Goal: Information Seeking & Learning: Learn about a topic

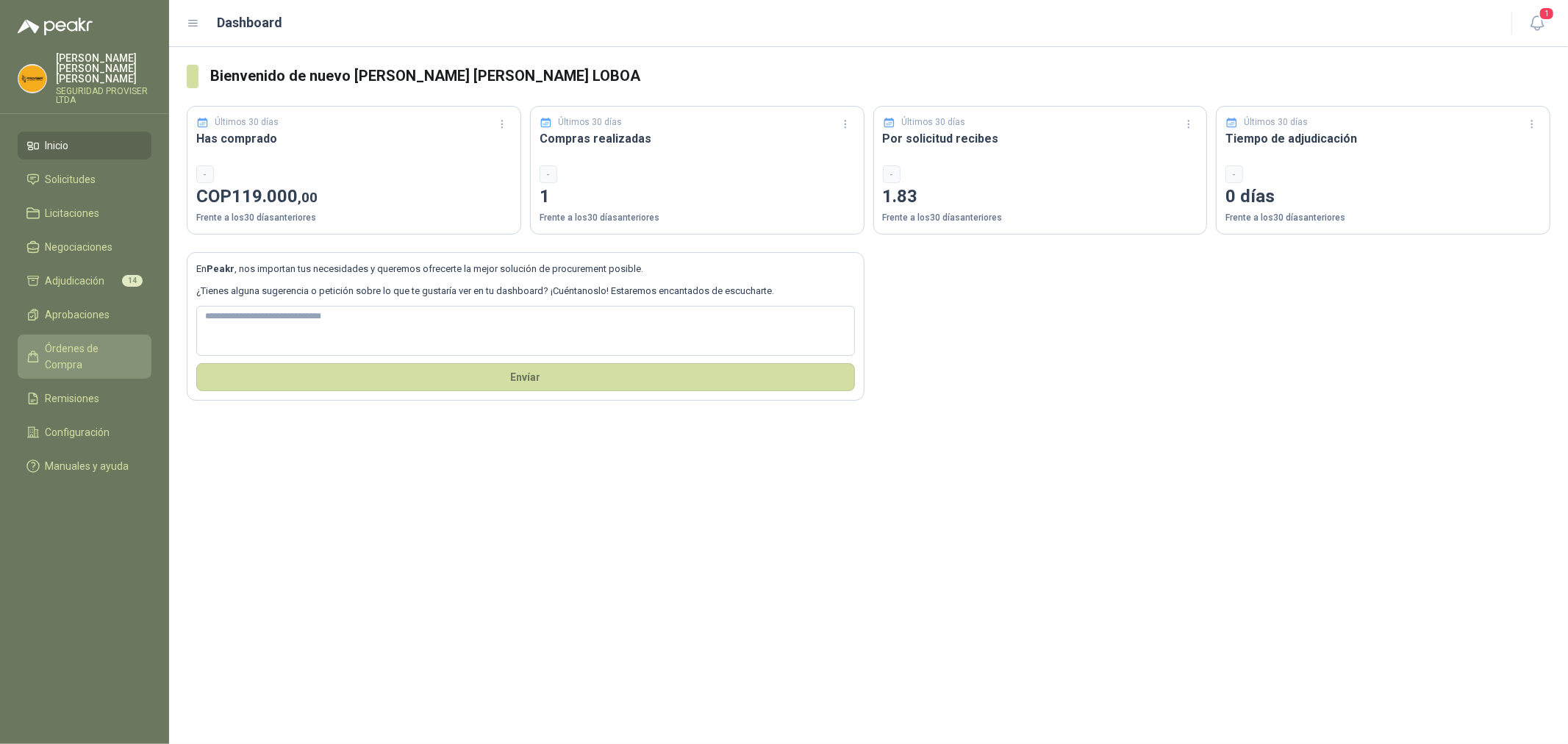
click at [108, 340] on span "Órdenes de Compra" at bounding box center [91, 356] width 92 height 32
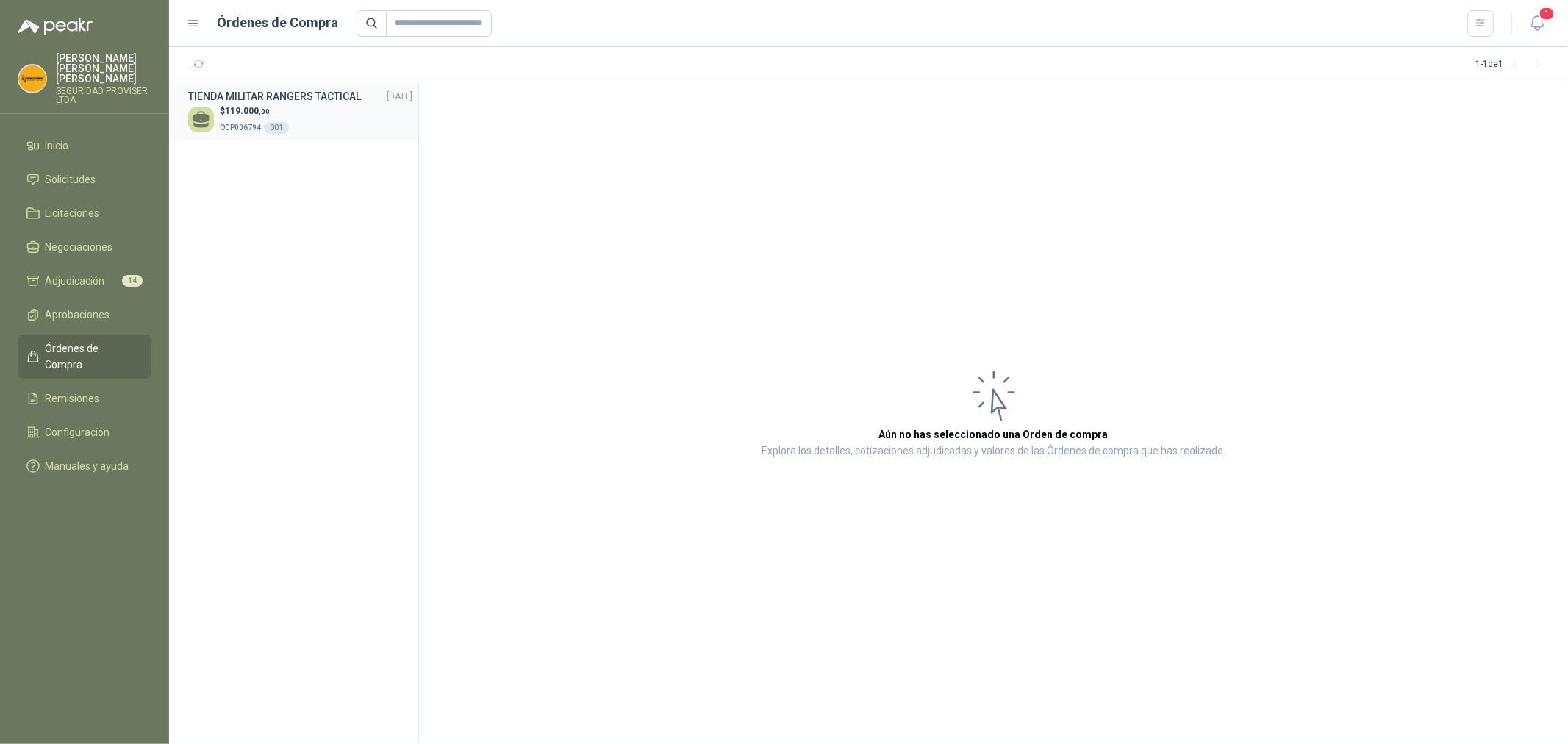
click at [238, 119] on p "OCP006794 001" at bounding box center [254, 126] width 70 height 16
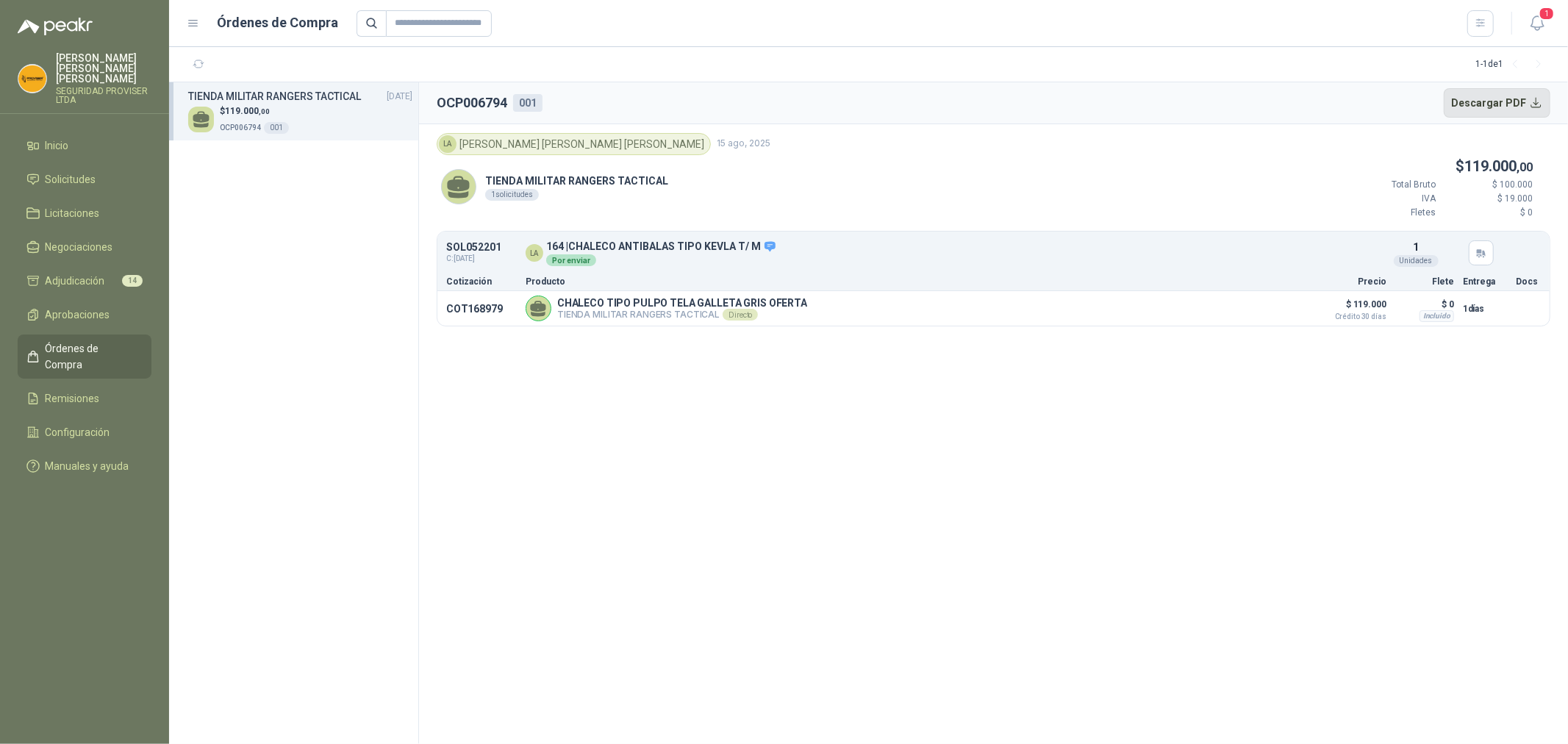
click at [1502, 104] on button "Descargar PDF" at bounding box center [1498, 103] width 108 height 30
click at [79, 137] on li "Inicio" at bounding box center [84, 145] width 116 height 16
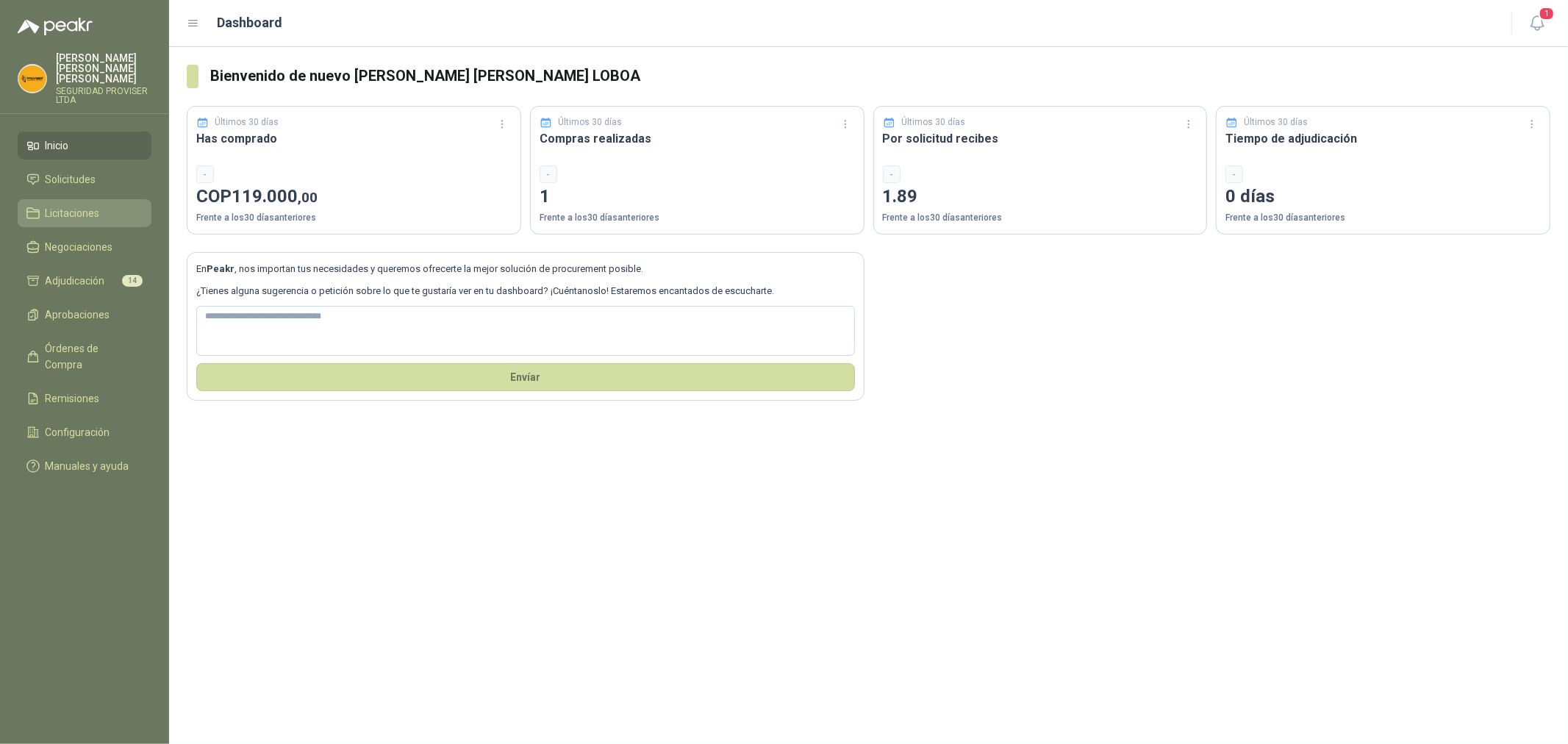
click at [70, 205] on span "Licitaciones" at bounding box center [72, 212] width 55 height 16
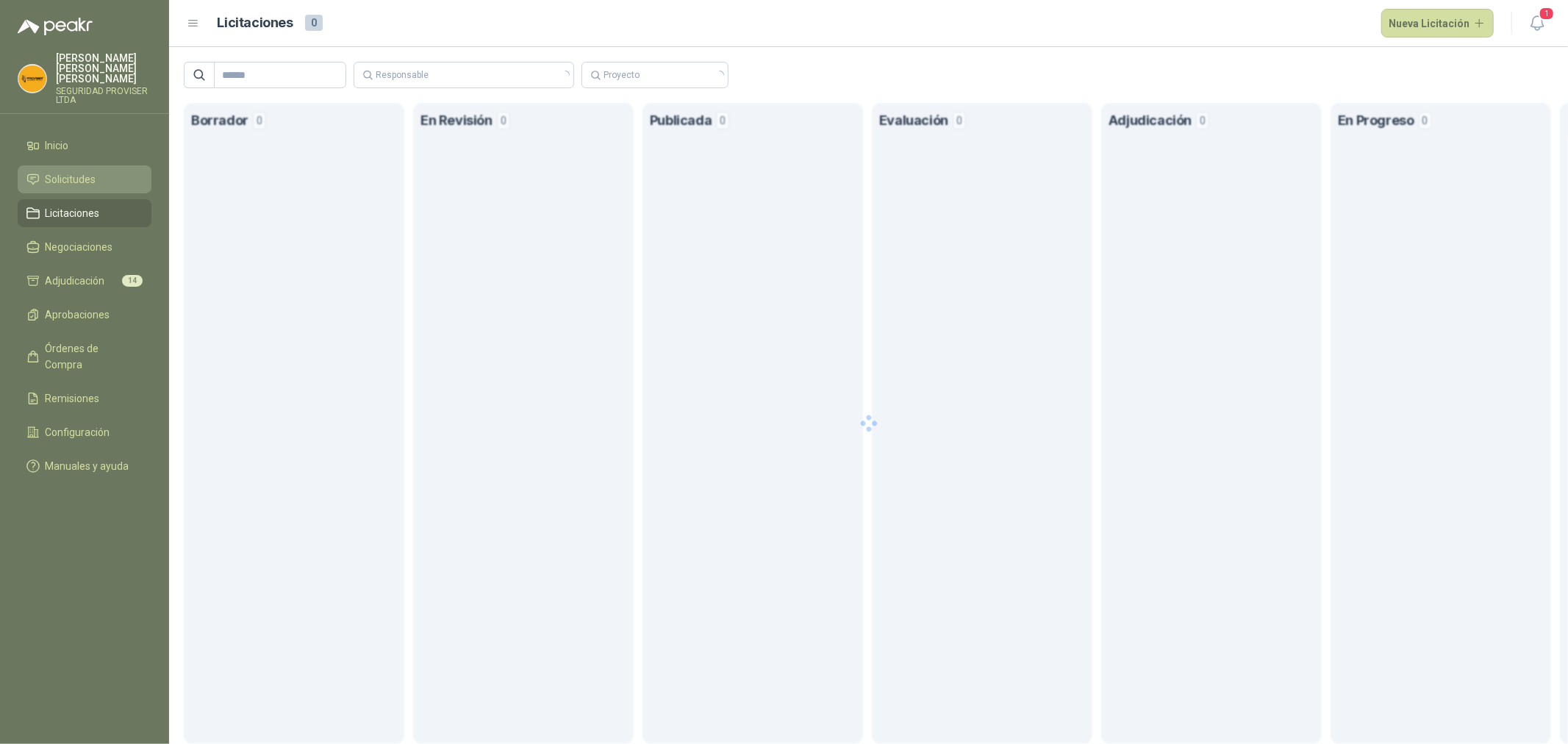
click at [79, 172] on span "Solicitudes" at bounding box center [70, 179] width 51 height 16
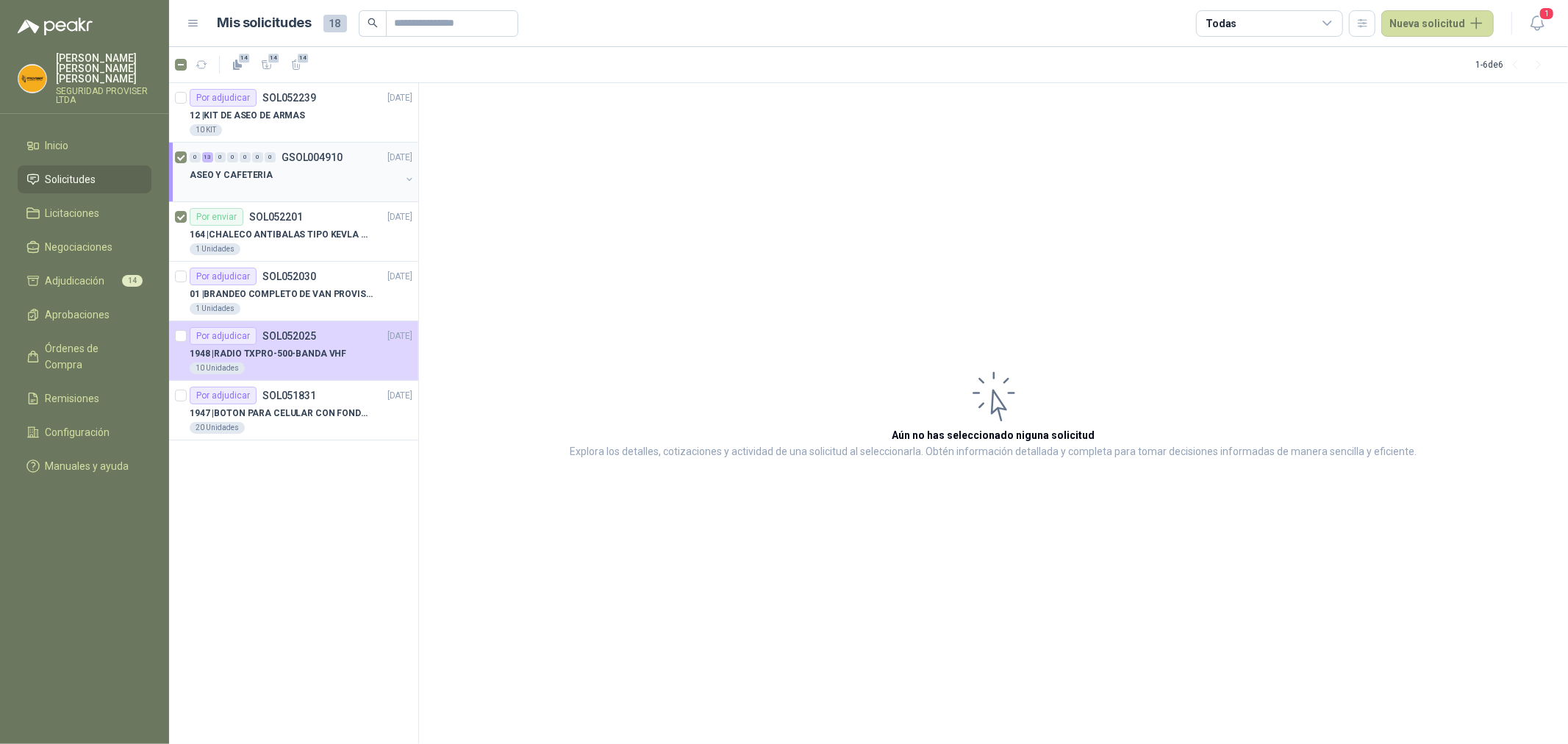
click at [354, 173] on div "ASEO Y CAFETERIA" at bounding box center [296, 174] width 211 height 18
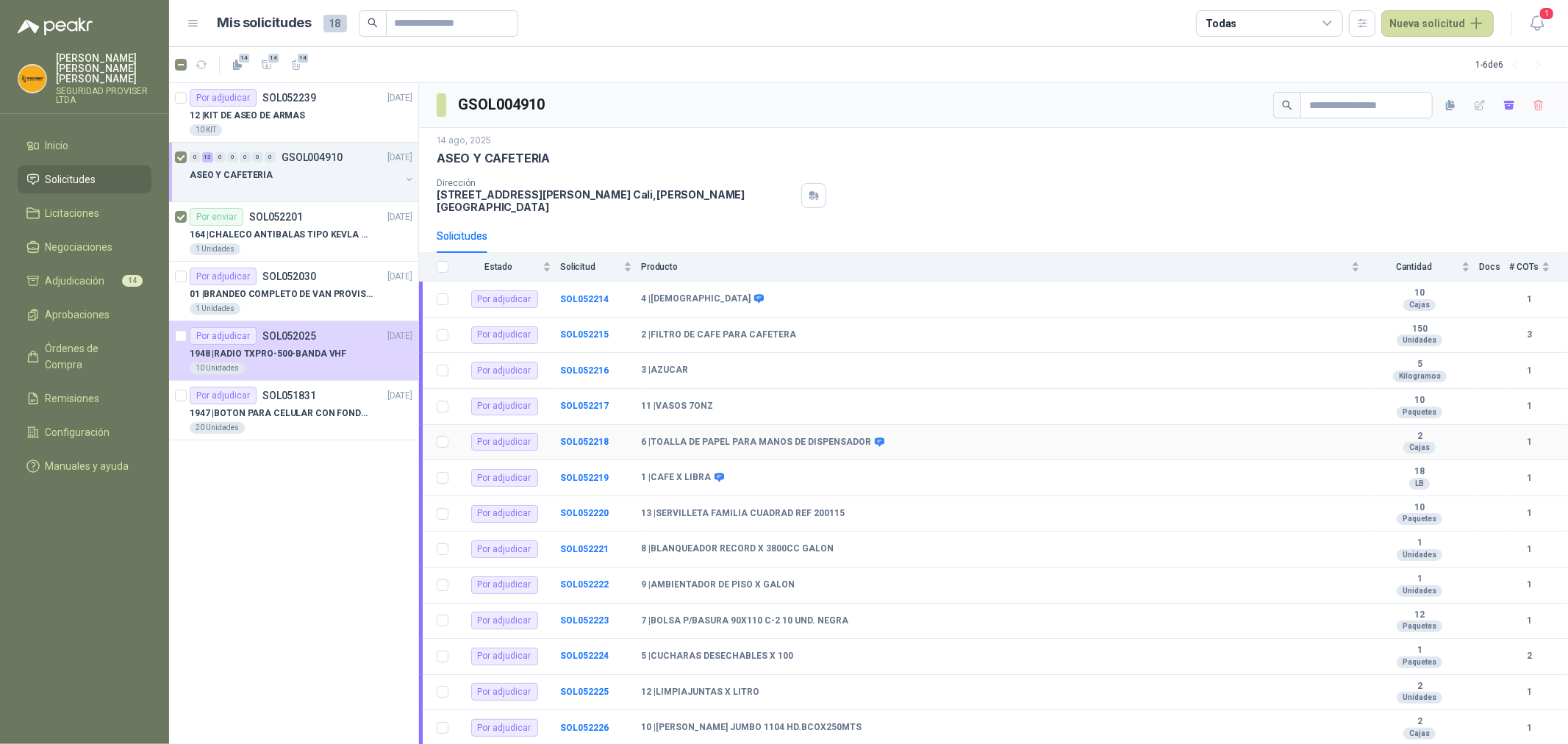
scroll to position [31, 0]
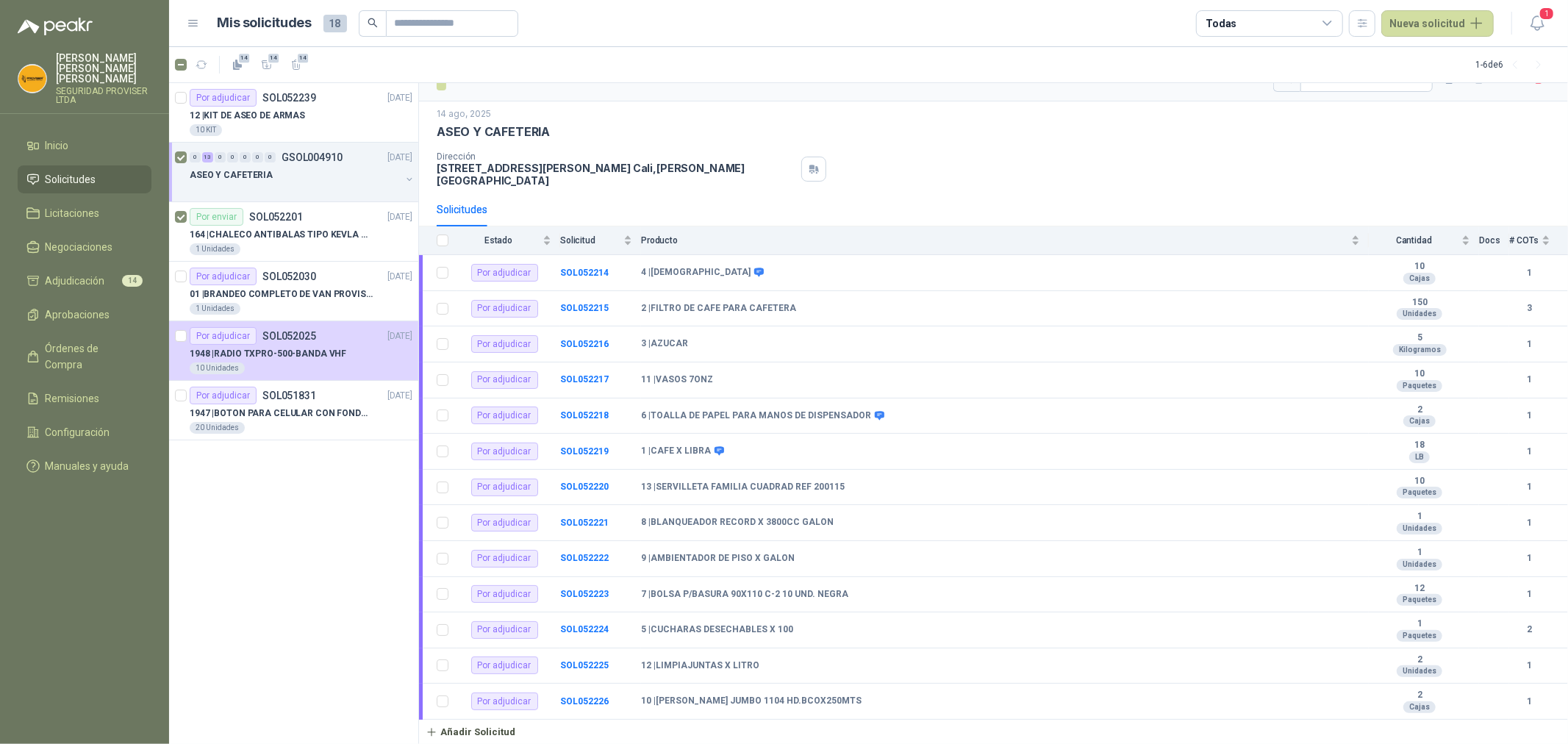
click at [346, 191] on div at bounding box center [296, 189] width 211 height 12
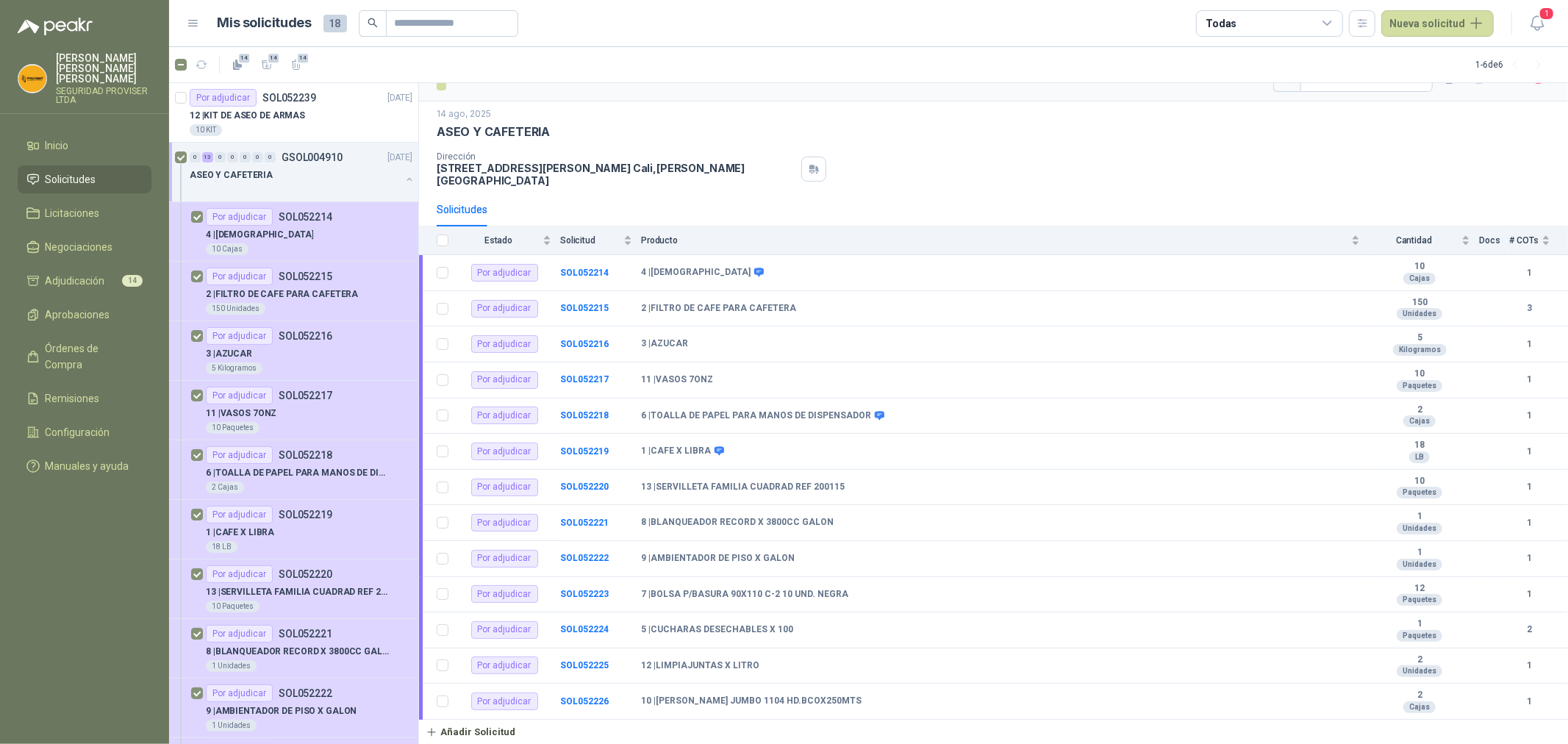
scroll to position [1, 0]
click at [337, 186] on div at bounding box center [296, 188] width 211 height 12
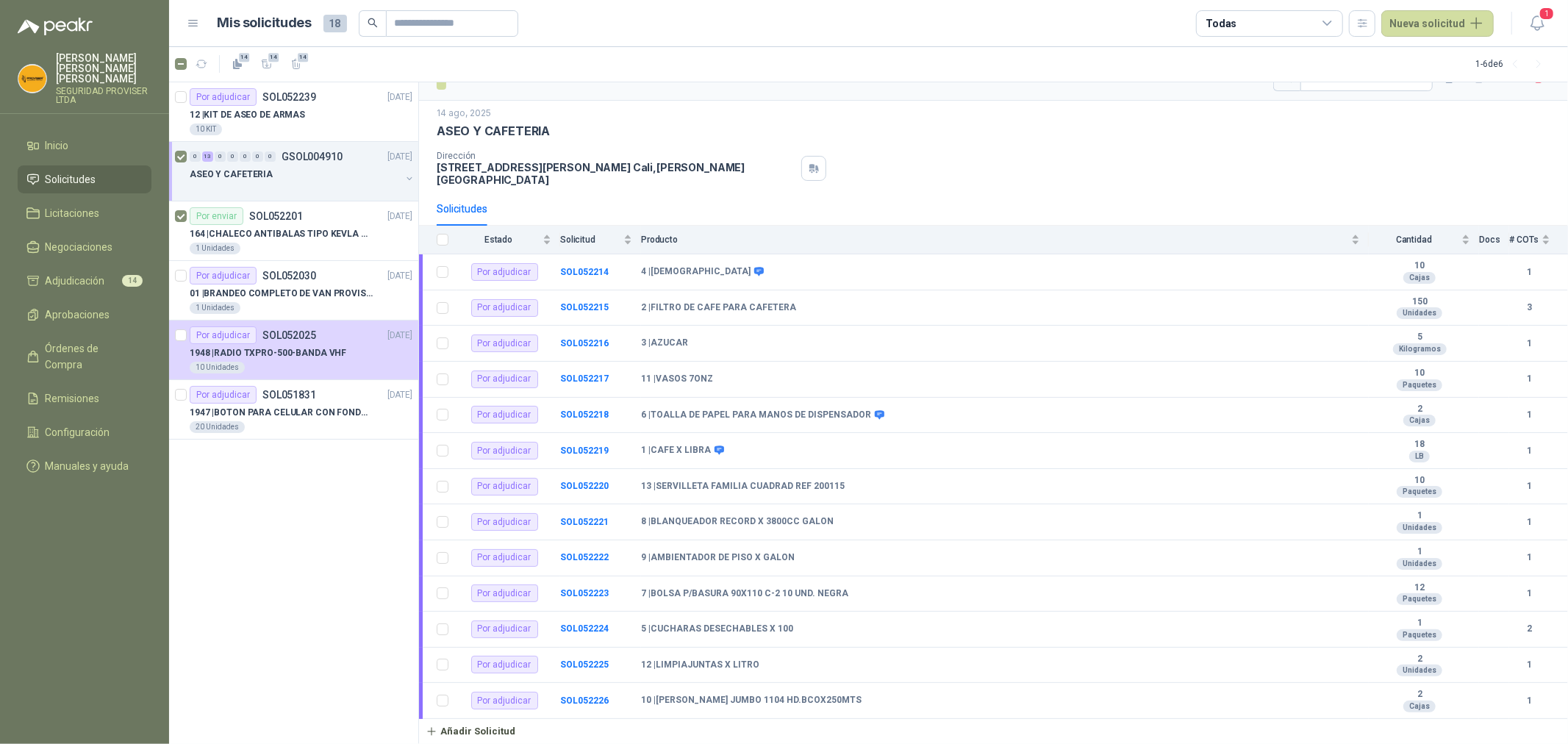
click at [409, 178] on button "button" at bounding box center [409, 178] width 12 height 12
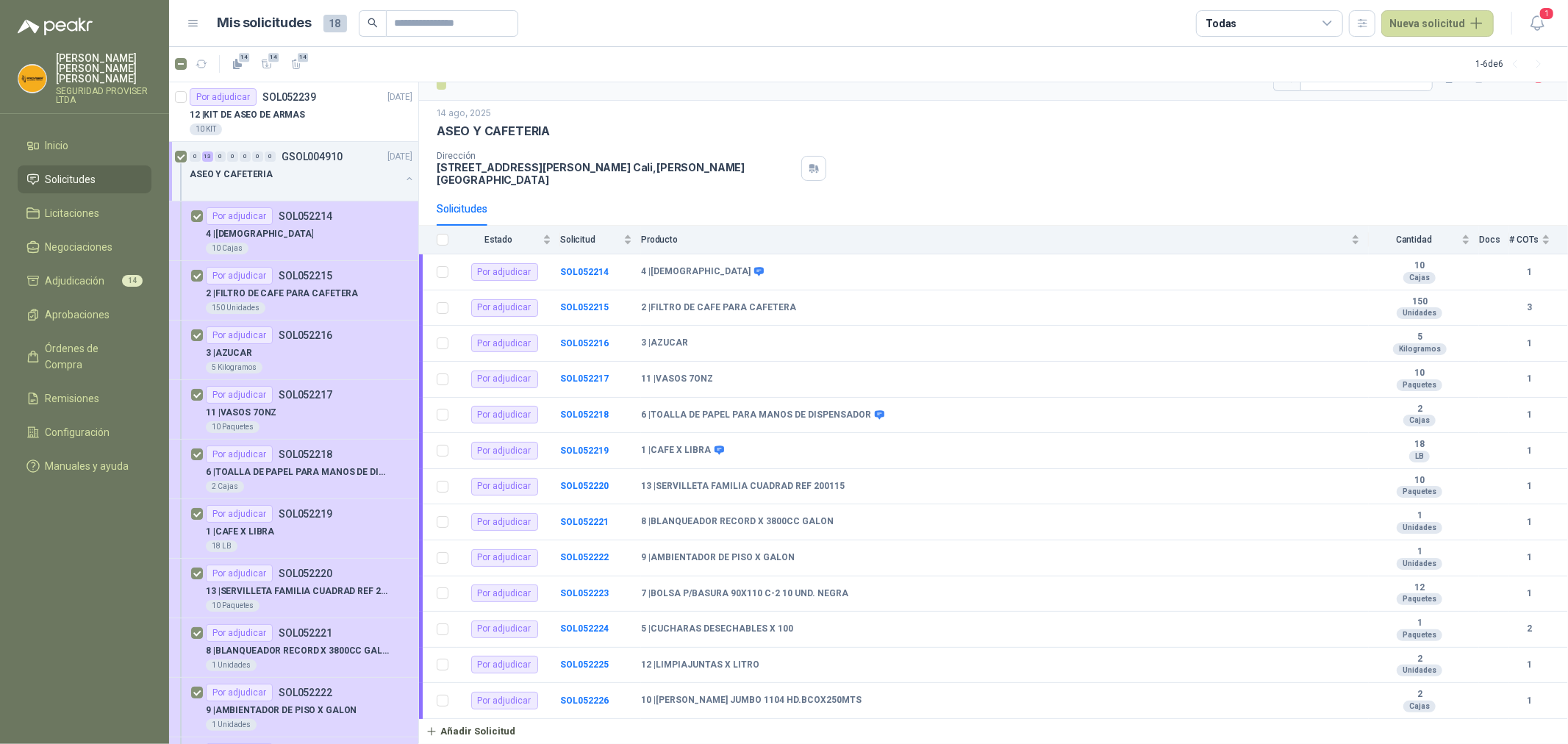
click at [403, 179] on button "button" at bounding box center [409, 178] width 12 height 12
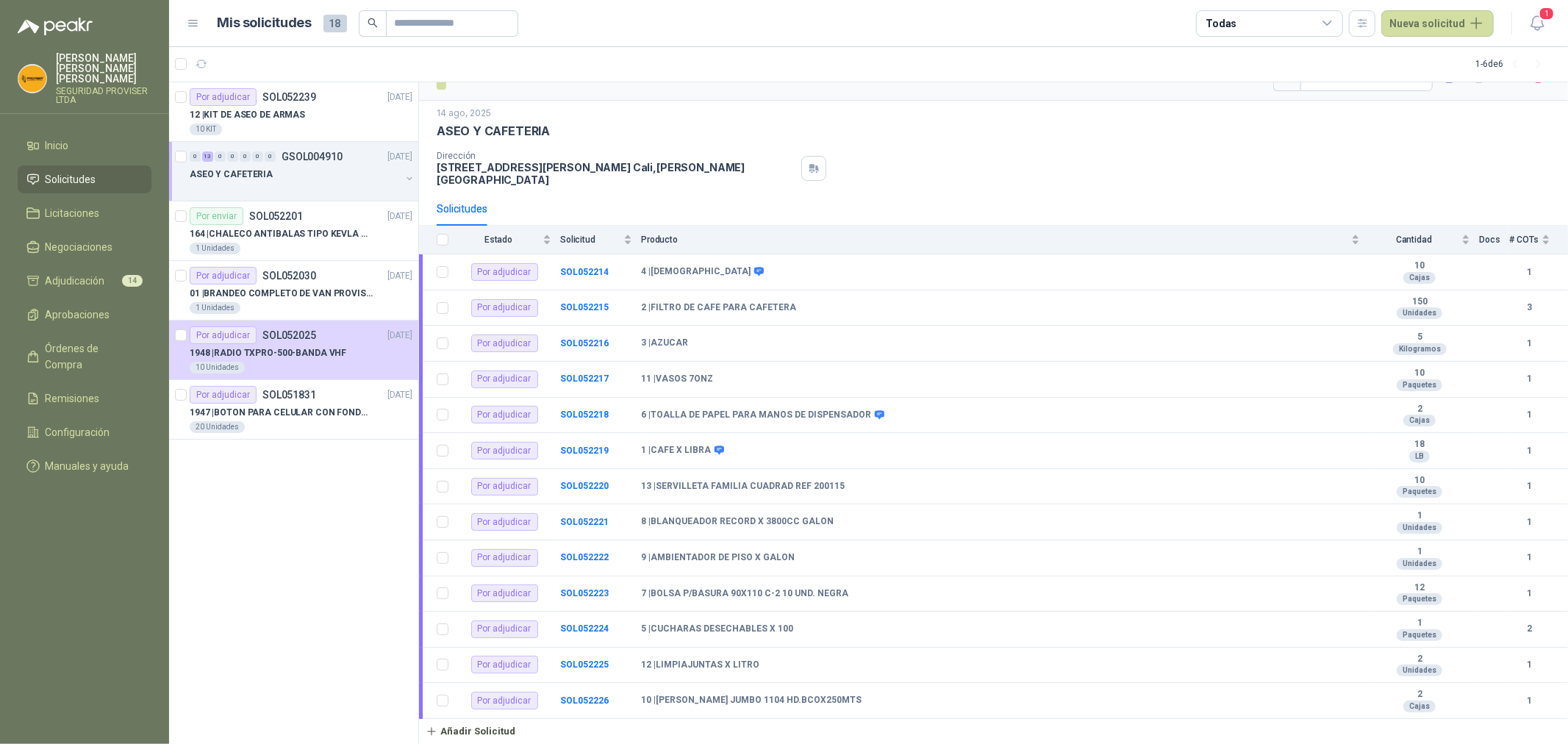
click at [375, 181] on div "ASEO Y CAFETERIA" at bounding box center [296, 173] width 211 height 18
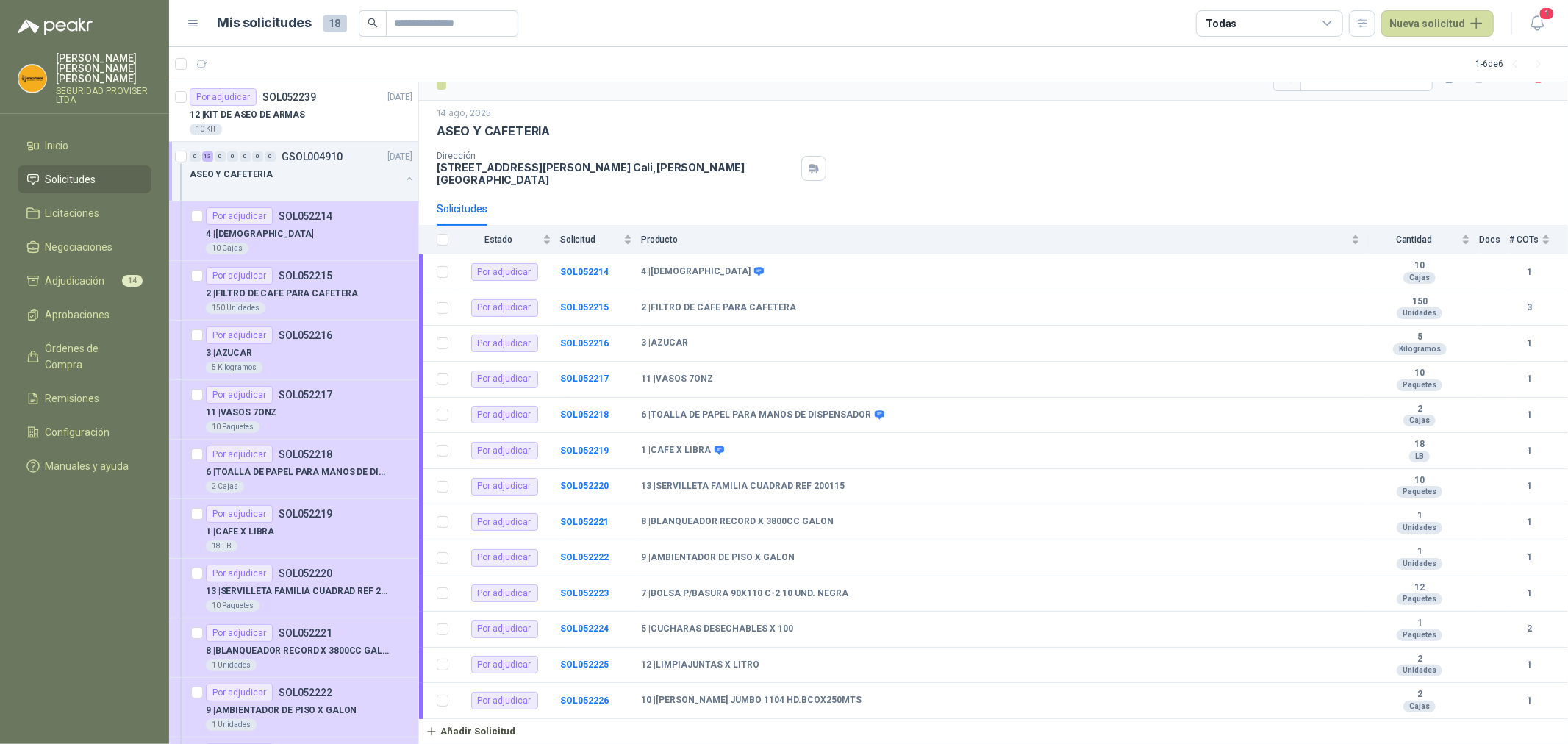
click at [354, 180] on div "ASEO Y CAFETERIA" at bounding box center [296, 173] width 211 height 18
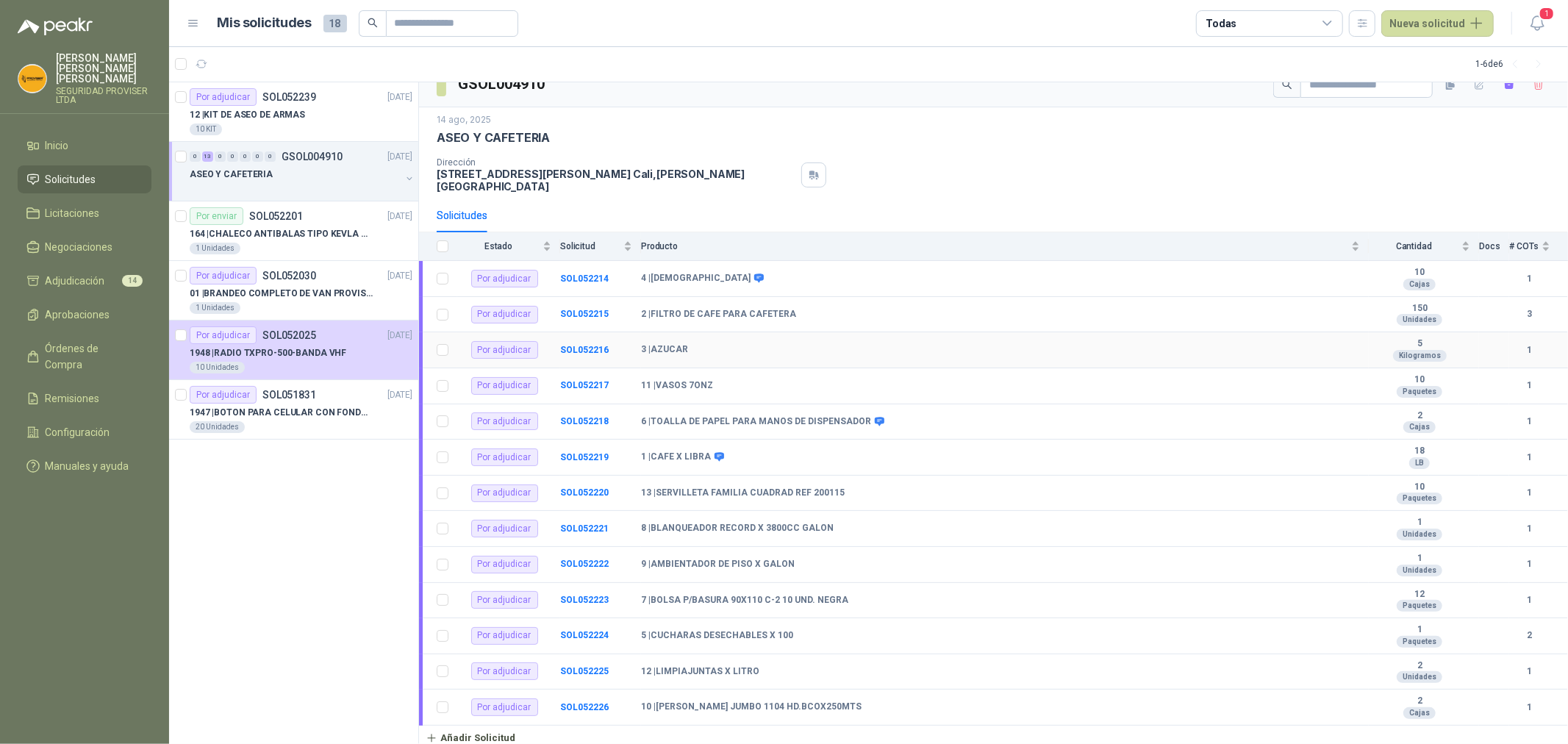
scroll to position [31, 0]
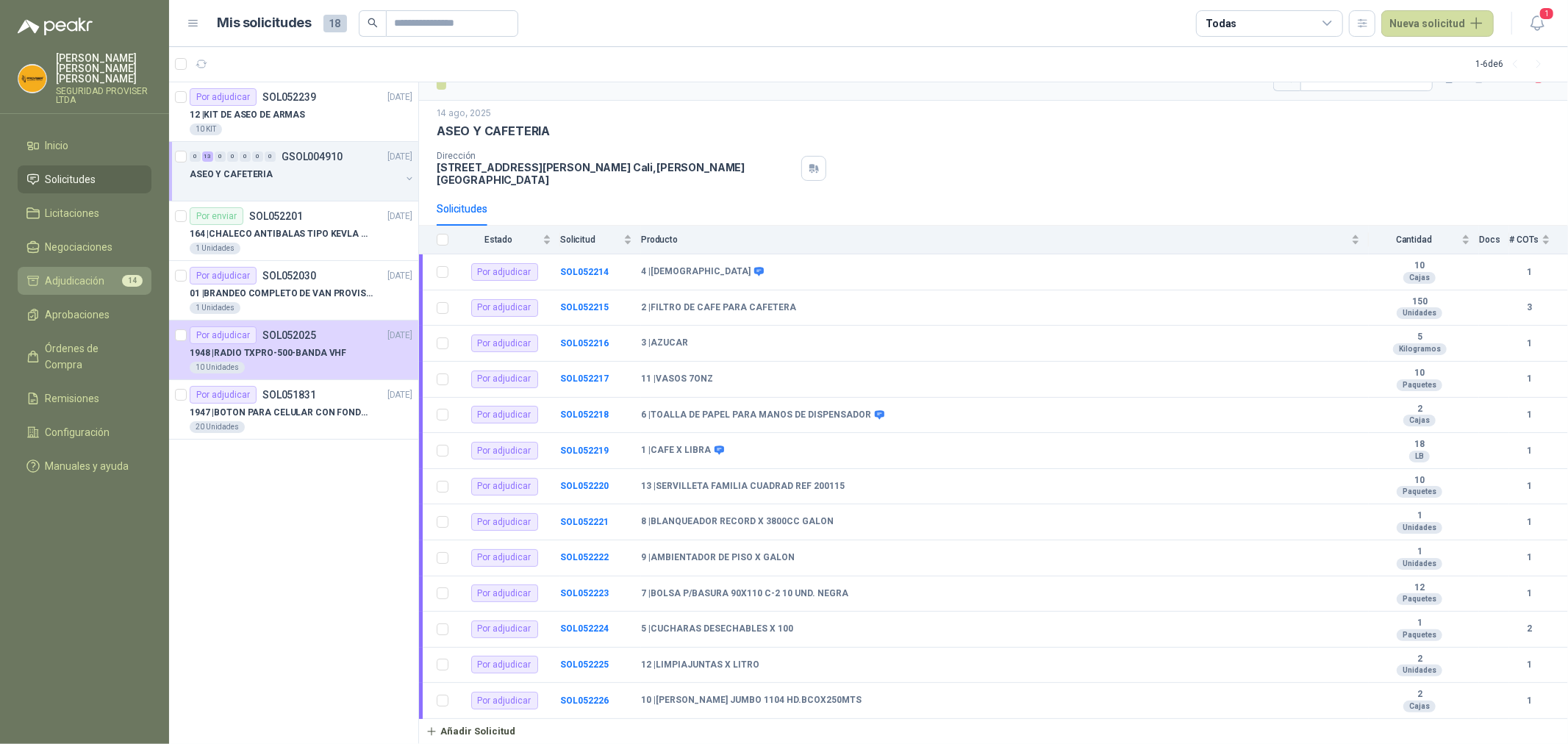
click at [99, 273] on span "Adjudicación" at bounding box center [75, 280] width 59 height 16
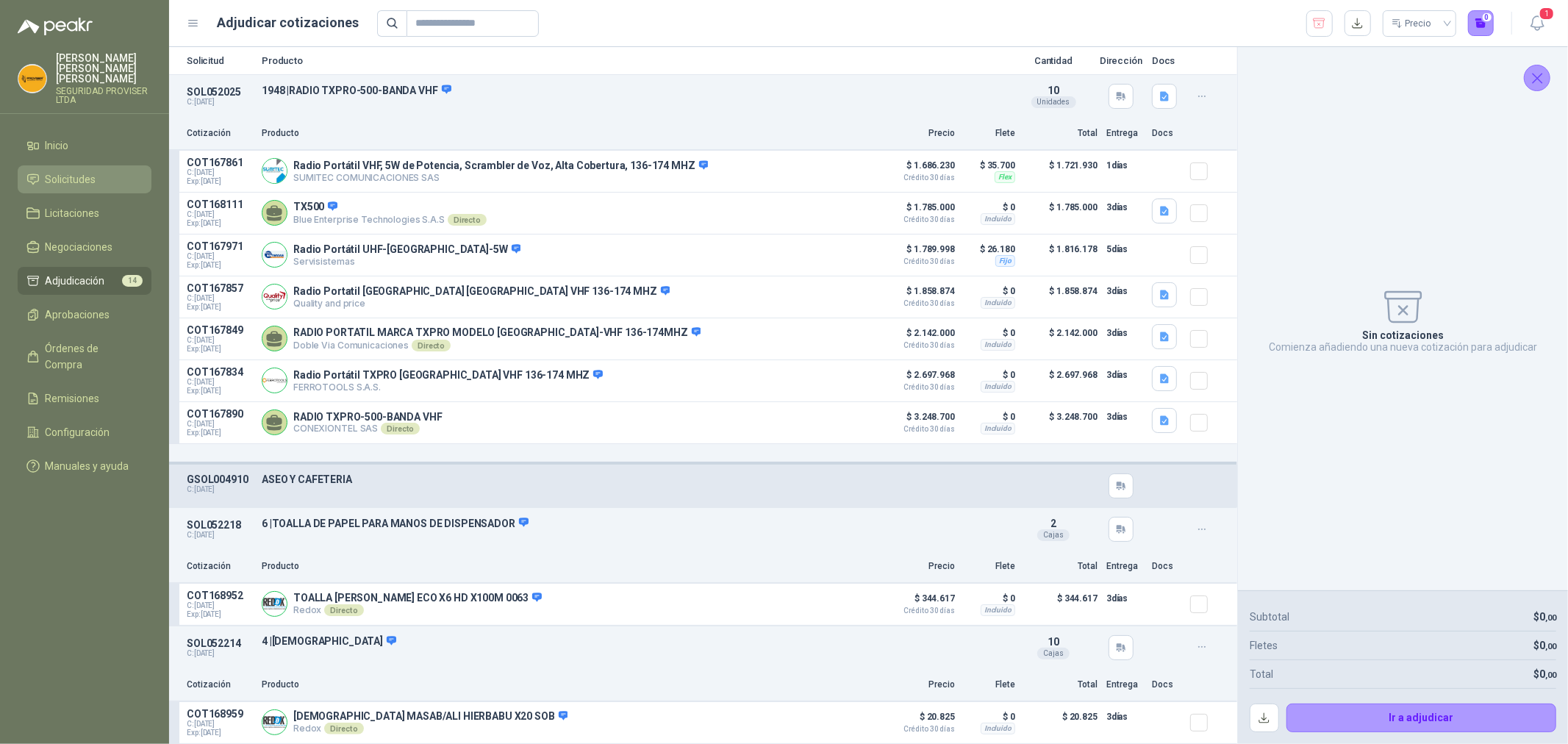
click at [72, 172] on span "Solicitudes" at bounding box center [70, 179] width 51 height 16
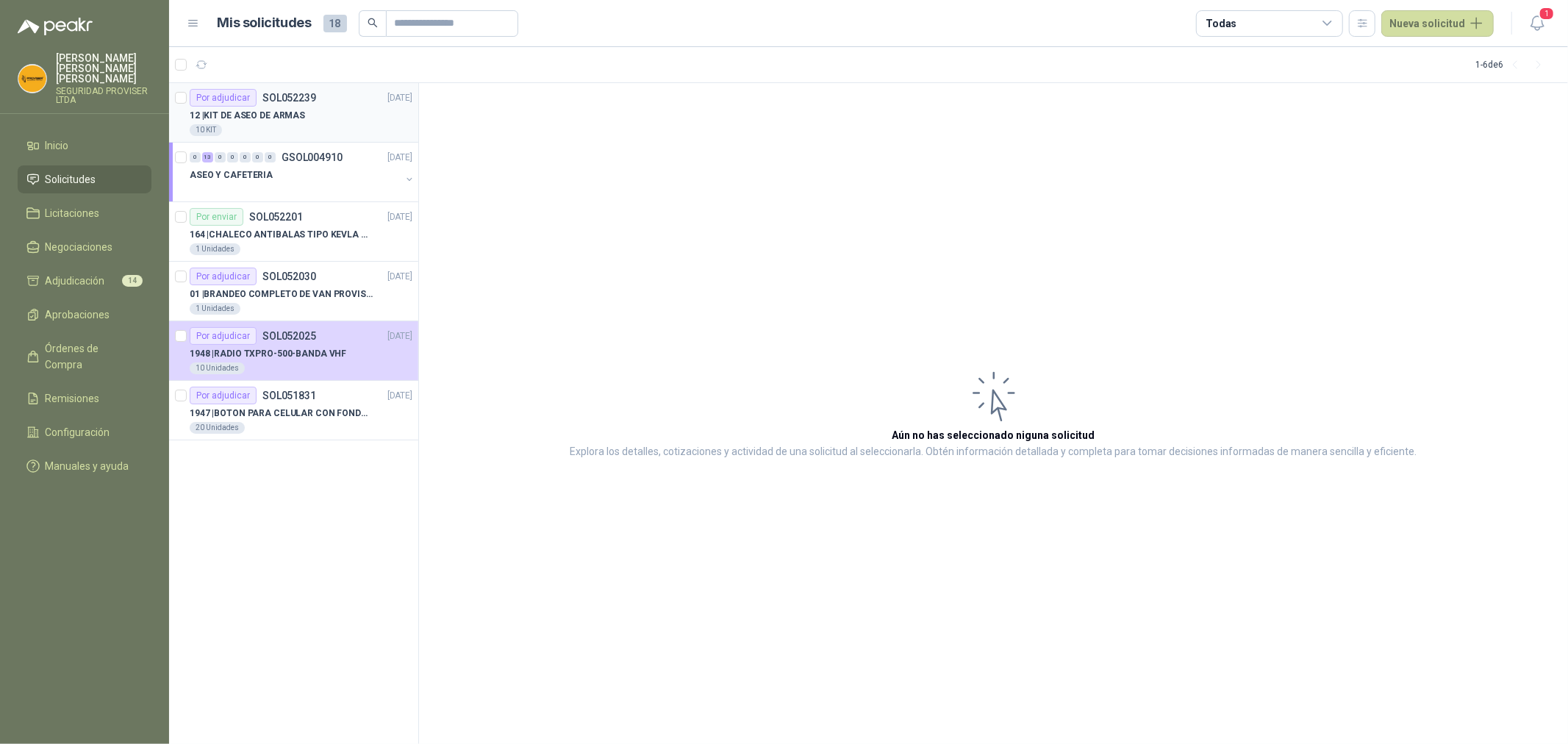
click at [311, 128] on div "10 KIT" at bounding box center [301, 130] width 223 height 12
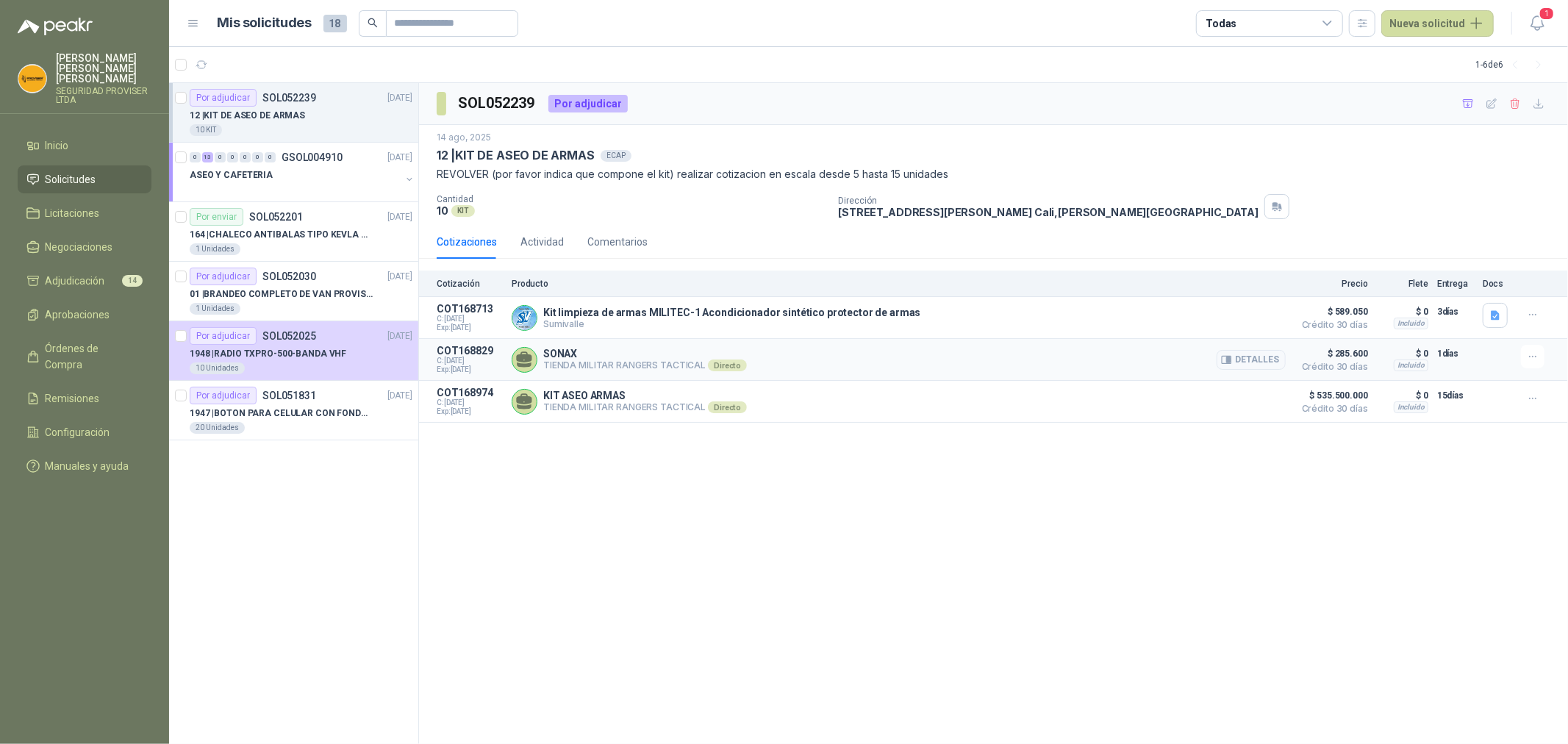
click at [913, 357] on div "SONAX TIENDA MILITAR RANGERS TACTICAL Directo Detalles" at bounding box center [899, 360] width 774 height 30
click at [941, 395] on div "KIT ASEO [PERSON_NAME] TIENDA MILITAR RANGERS TACTICAL Directo Detalles" at bounding box center [899, 402] width 774 height 30
click at [1050, 404] on div "KIT ASEO [PERSON_NAME] TIENDA MILITAR RANGERS TACTICAL Directo Detalles" at bounding box center [899, 402] width 774 height 30
click at [1247, 410] on button "Detalles" at bounding box center [1251, 402] width 70 height 19
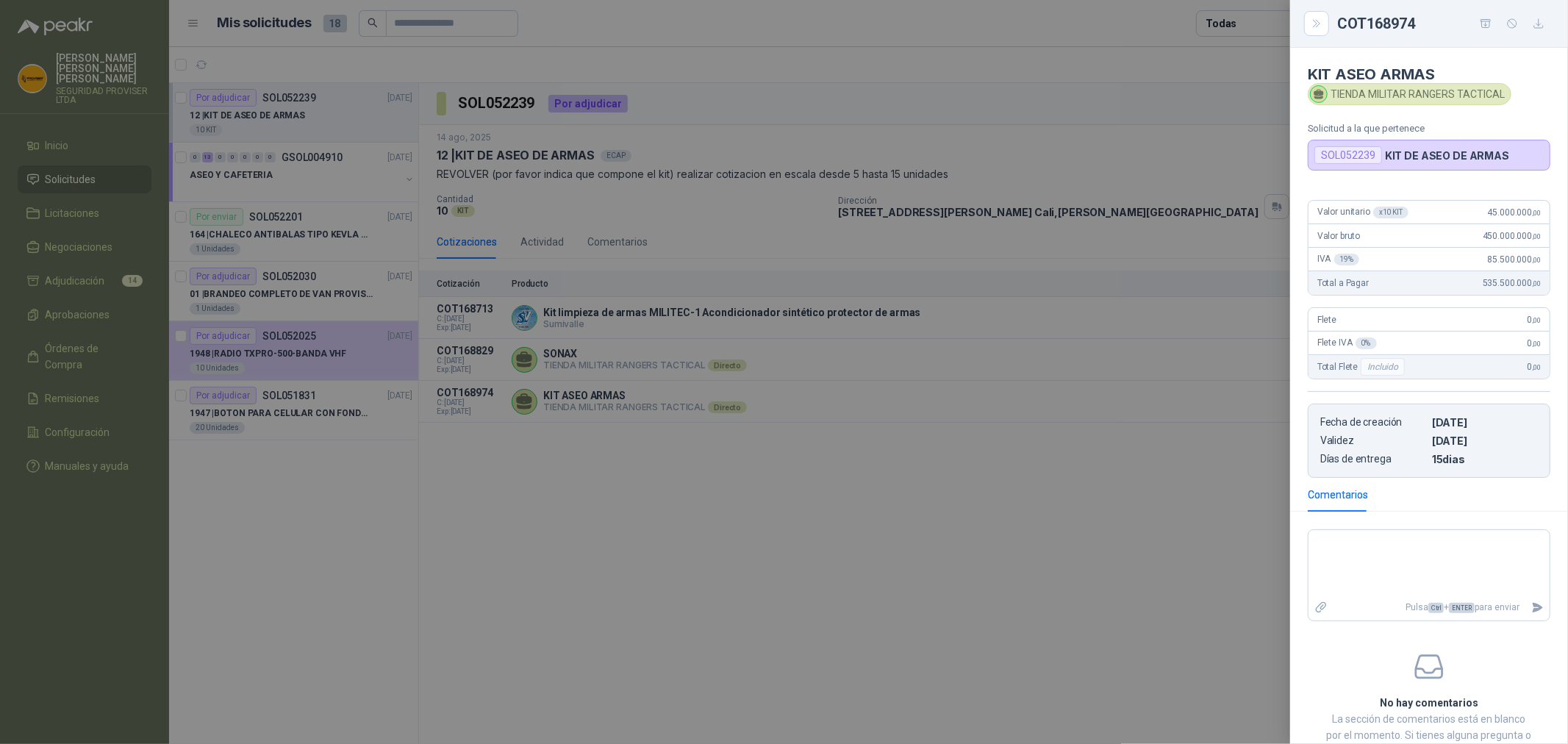
click at [836, 324] on div at bounding box center [784, 372] width 1568 height 744
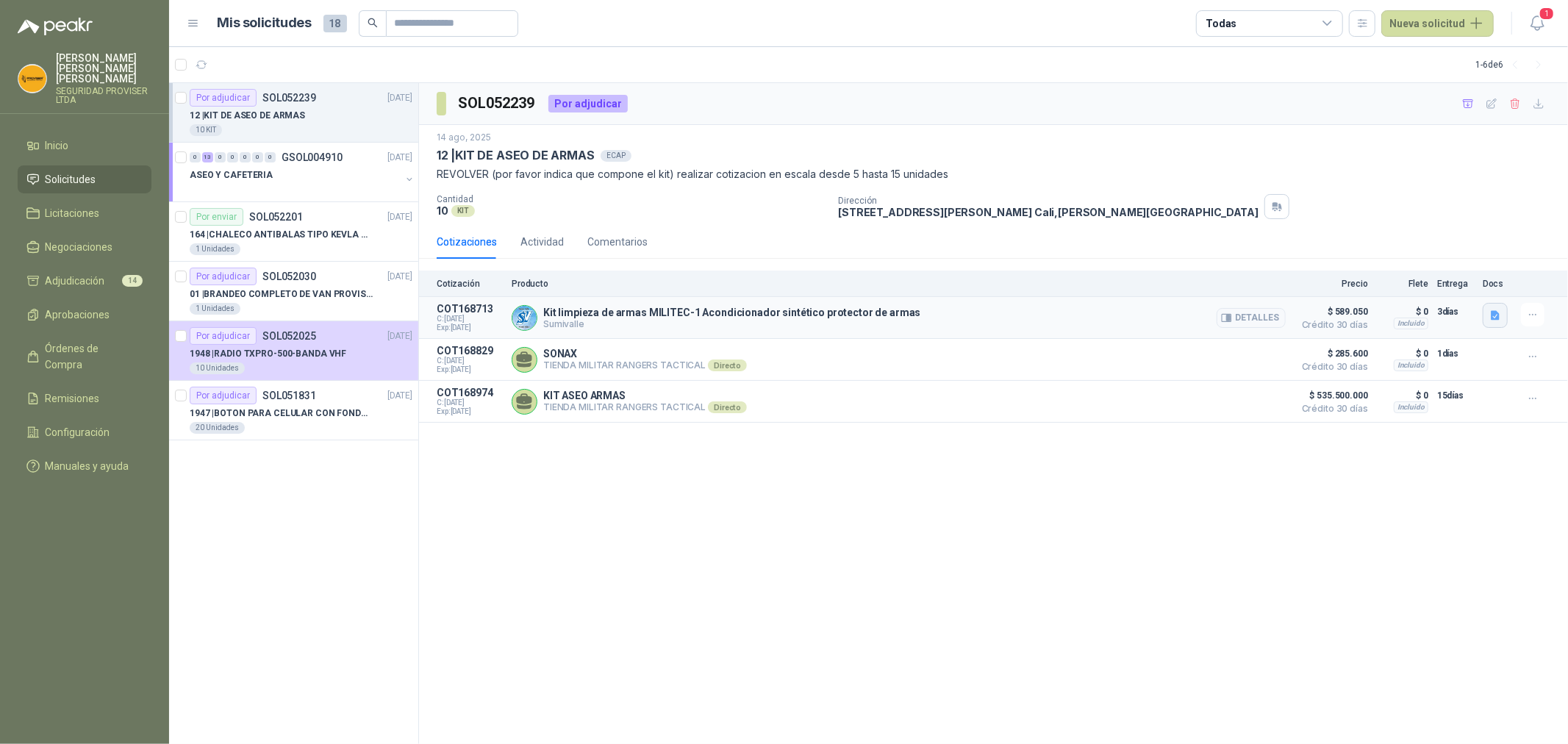
click at [1490, 318] on icon "button" at bounding box center [1495, 315] width 12 height 12
click at [1241, 314] on button "Detalles" at bounding box center [1251, 317] width 70 height 19
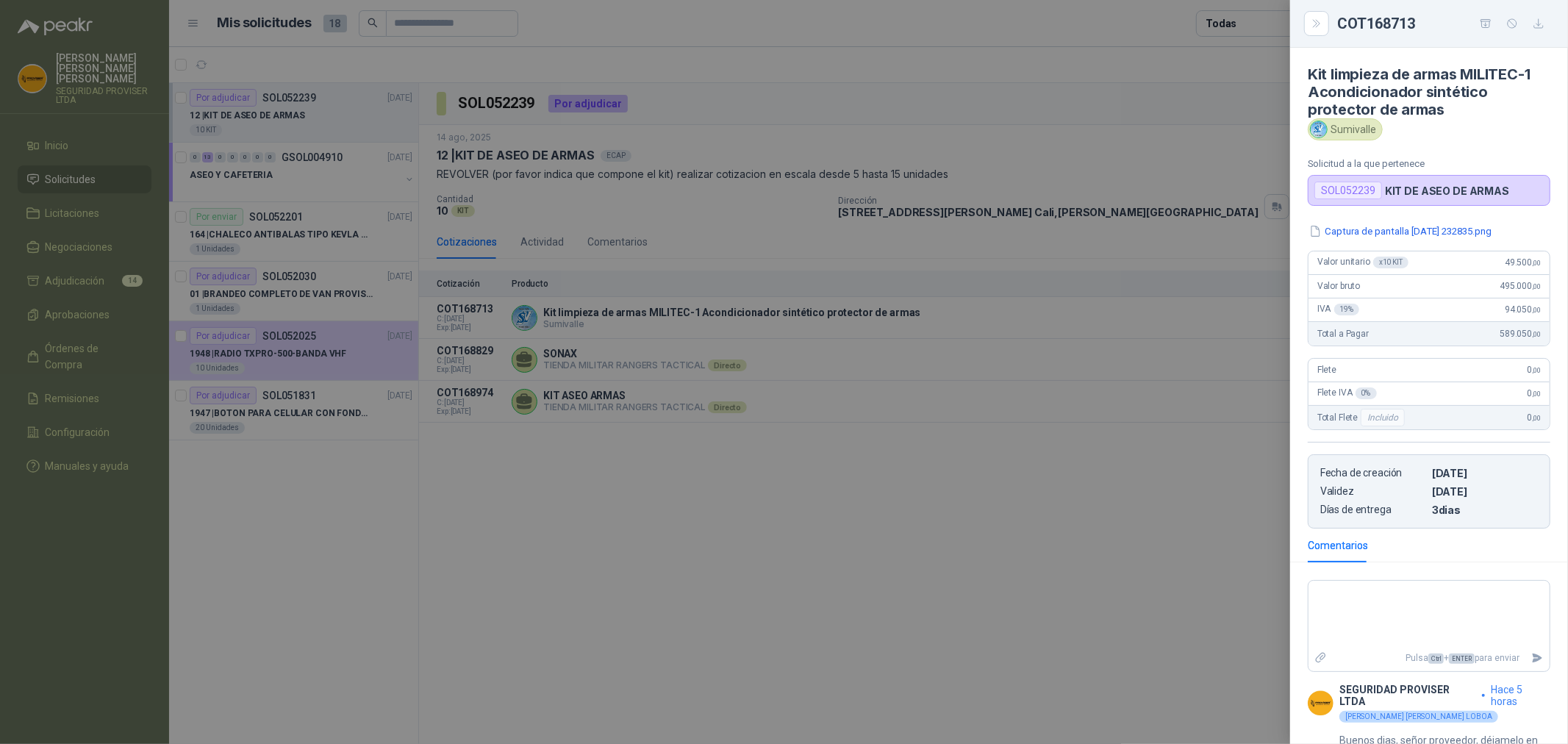
click at [1020, 166] on div at bounding box center [784, 372] width 1568 height 744
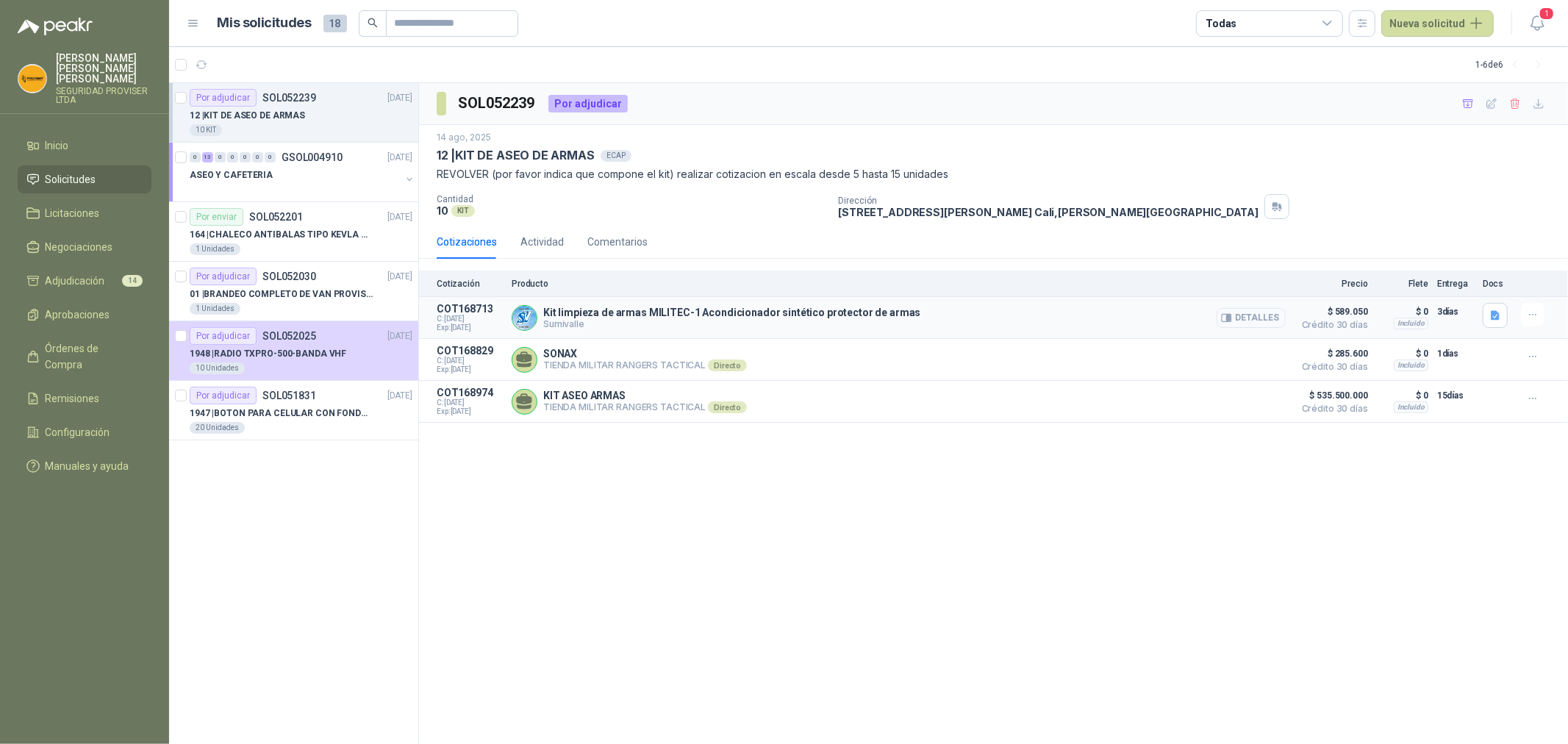
click at [1256, 320] on button "Detalles" at bounding box center [1251, 317] width 70 height 19
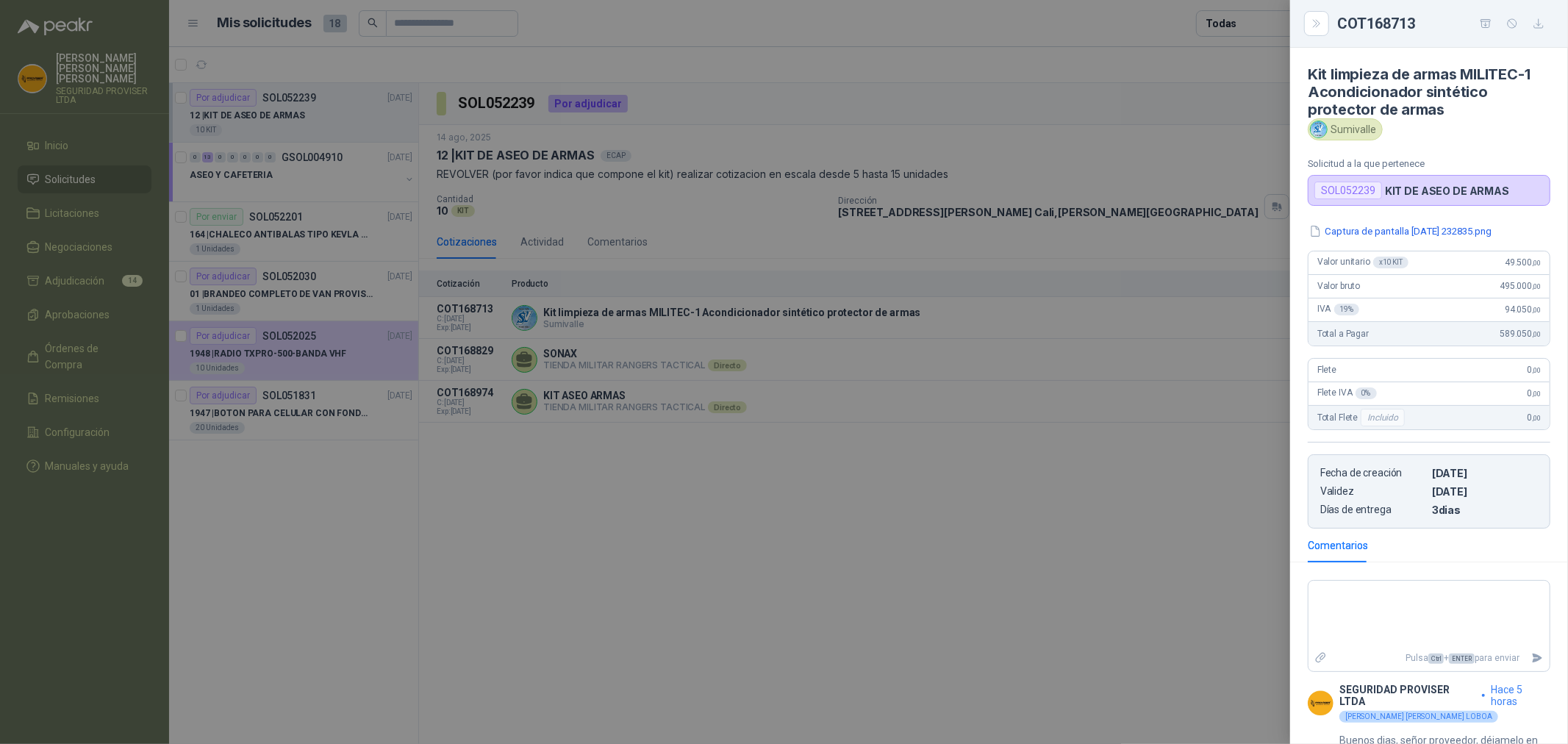
click at [1217, 65] on div at bounding box center [784, 372] width 1568 height 744
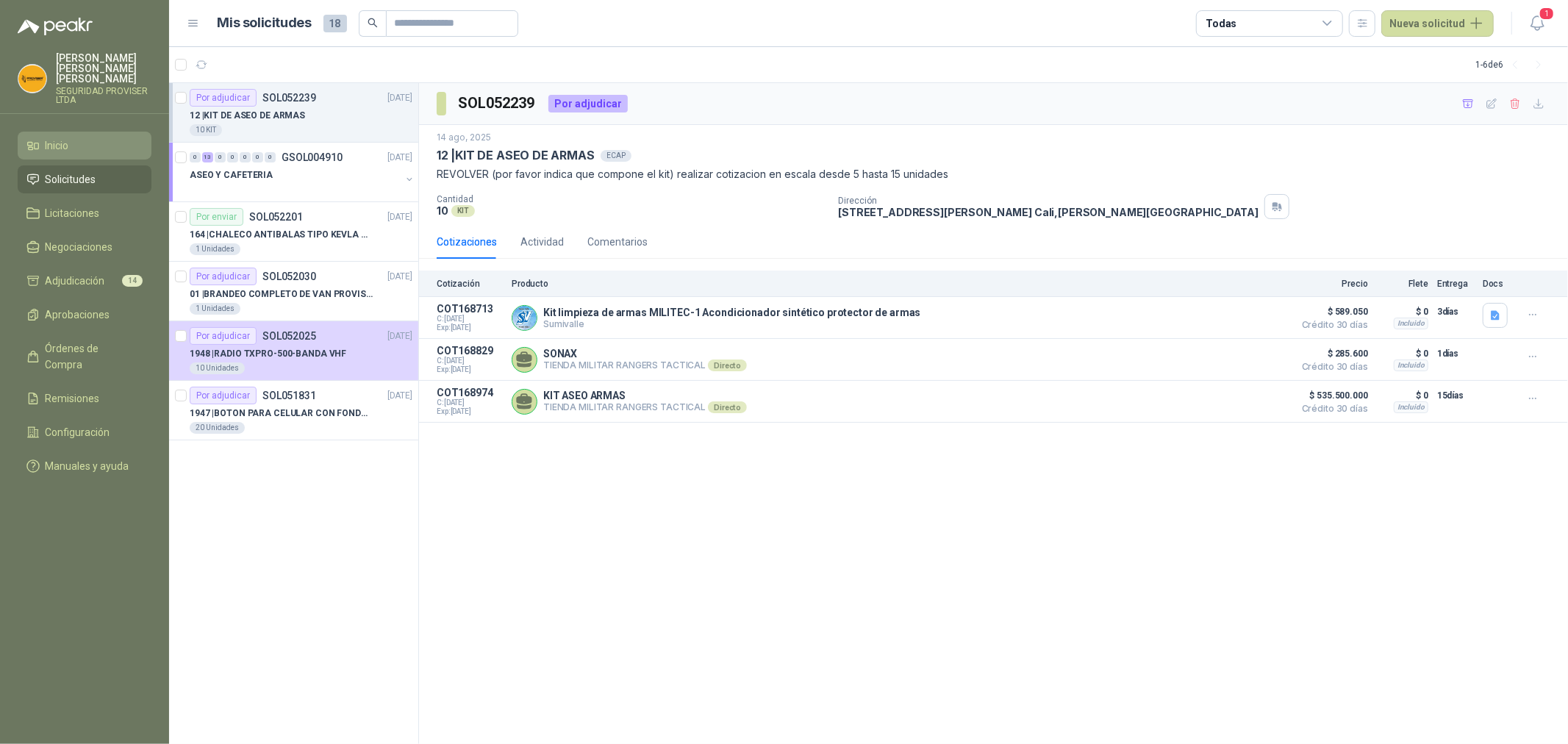
click at [91, 140] on li "Inicio" at bounding box center [84, 145] width 116 height 16
